Goal: Information Seeking & Learning: Learn about a topic

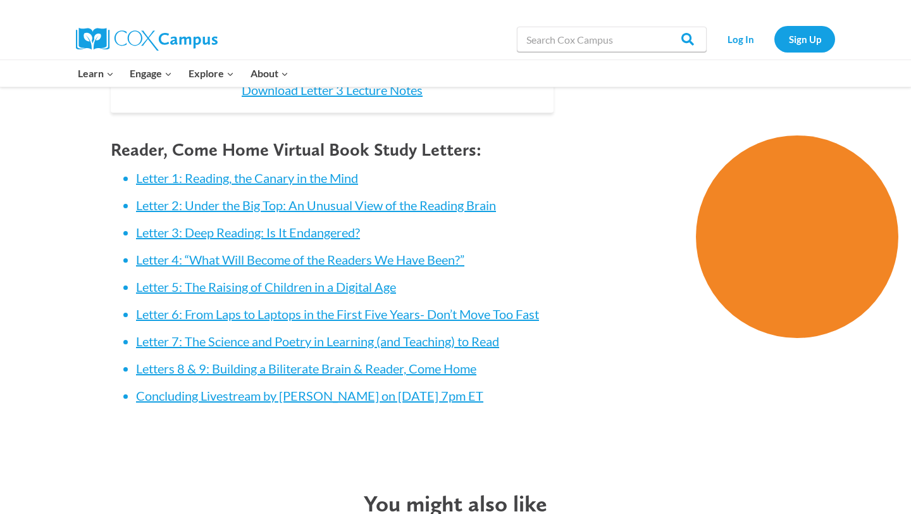
scroll to position [1824, 0]
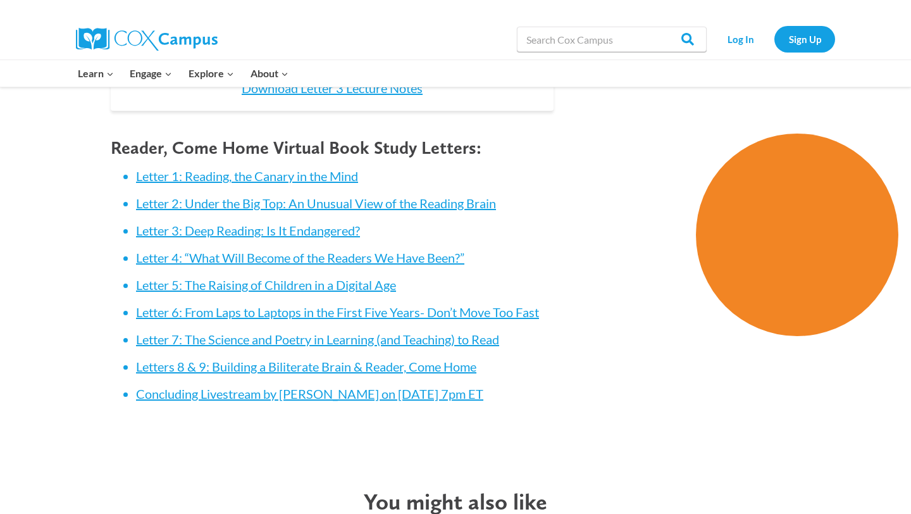
click at [222, 239] on li "Letter 3: Deep Reading: Is It Endangered?" at bounding box center [345, 231] width 418 height 18
click at [222, 233] on link "Letter 3: Deep Reading: Is It Endangered?" at bounding box center [248, 230] width 224 height 15
